Goal: Find specific page/section: Find specific page/section

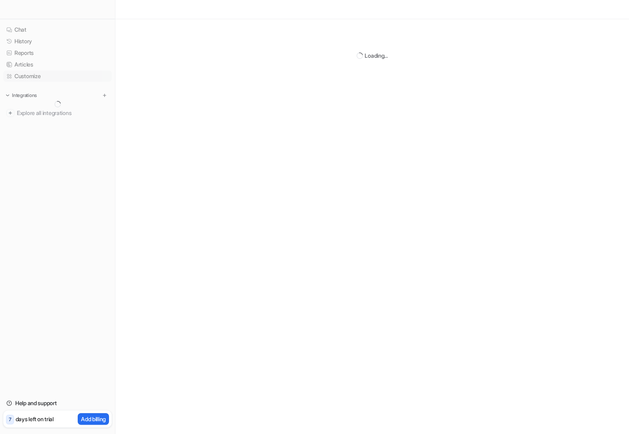
click at [38, 80] on link "Customize" at bounding box center [57, 76] width 109 height 11
click at [33, 67] on link "Articles" at bounding box center [57, 64] width 109 height 11
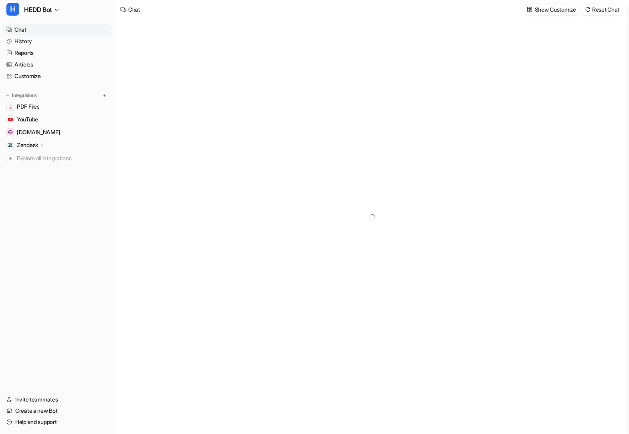
click at [36, 142] on p "Zendesk" at bounding box center [27, 145] width 21 height 8
click at [36, 132] on span "[DOMAIN_NAME]" at bounding box center [38, 132] width 43 height 8
type textarea "**********"
click at [35, 121] on span "YouTube" at bounding box center [27, 119] width 21 height 8
click at [35, 103] on span "PDF Files" at bounding box center [28, 107] width 22 height 8
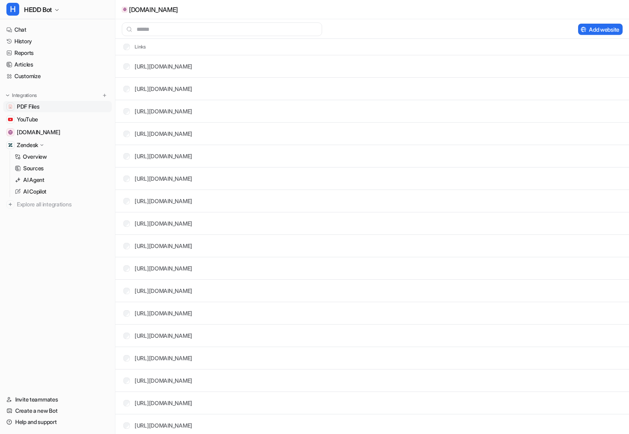
click at [42, 109] on link "PDF Files" at bounding box center [57, 106] width 109 height 11
click at [34, 106] on span "PDF Files" at bounding box center [28, 107] width 22 height 8
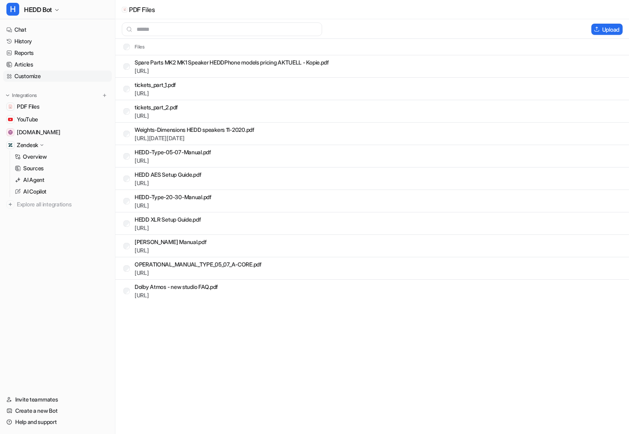
click at [36, 75] on link "Customize" at bounding box center [57, 76] width 109 height 11
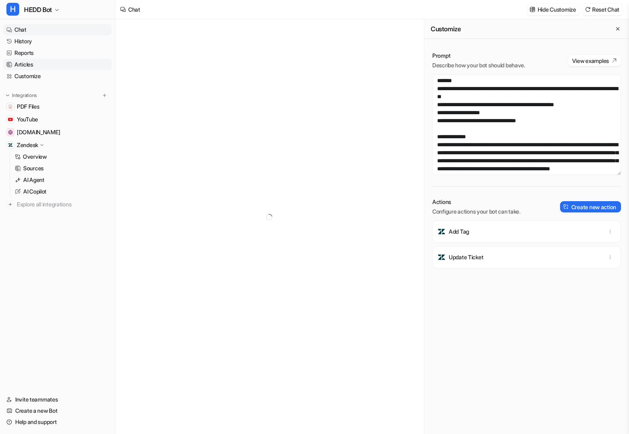
click at [36, 65] on link "Articles" at bounding box center [57, 64] width 109 height 11
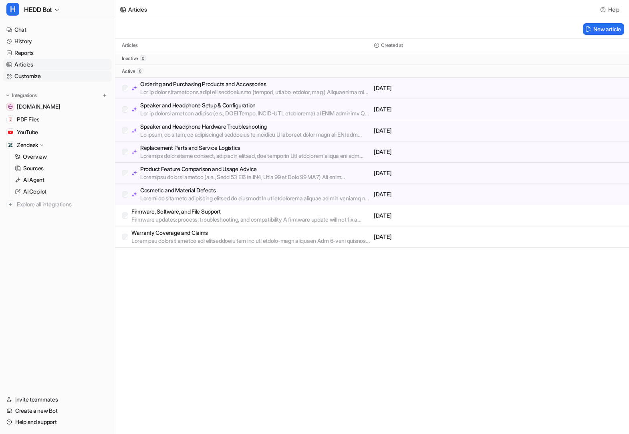
click at [35, 72] on link "Customize" at bounding box center [57, 76] width 109 height 11
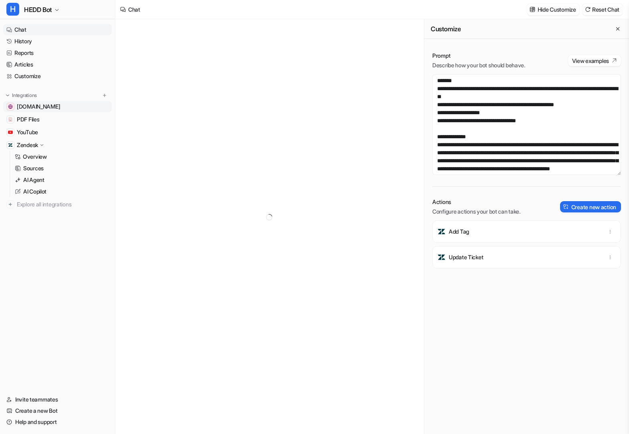
click at [32, 109] on span "[DOMAIN_NAME]" at bounding box center [38, 107] width 43 height 8
